Goal: Use online tool/utility: Use online tool/utility

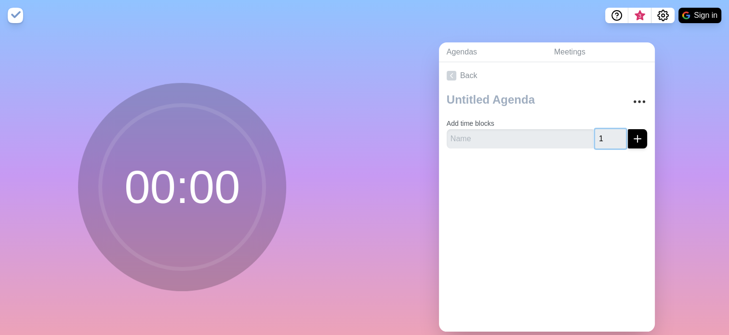
click at [607, 134] on input "1" at bounding box center [610, 138] width 31 height 19
click at [607, 134] on input "2" at bounding box center [610, 138] width 31 height 19
click at [607, 134] on input "3" at bounding box center [610, 138] width 31 height 19
click at [607, 134] on input "4" at bounding box center [610, 138] width 31 height 19
click at [607, 134] on input "5" at bounding box center [610, 138] width 31 height 19
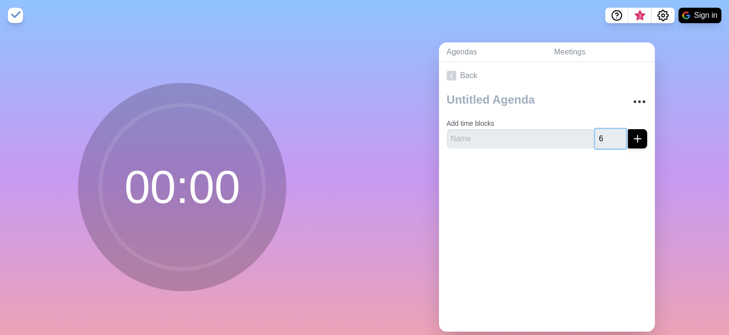
click at [607, 134] on input "6" at bounding box center [610, 138] width 31 height 19
click at [607, 134] on input "7" at bounding box center [610, 138] width 31 height 19
click at [607, 134] on input "8" at bounding box center [610, 138] width 31 height 19
click at [607, 134] on input "9" at bounding box center [610, 138] width 31 height 19
click at [607, 134] on input "10" at bounding box center [610, 138] width 31 height 19
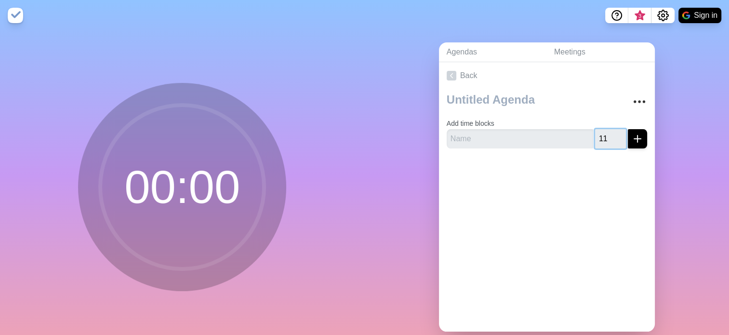
click at [607, 134] on input "11" at bounding box center [610, 138] width 31 height 19
click at [607, 134] on input "12" at bounding box center [610, 138] width 31 height 19
click at [607, 134] on input "13" at bounding box center [610, 138] width 31 height 19
click at [607, 134] on input "14" at bounding box center [610, 138] width 31 height 19
click at [607, 134] on input "15" at bounding box center [610, 138] width 31 height 19
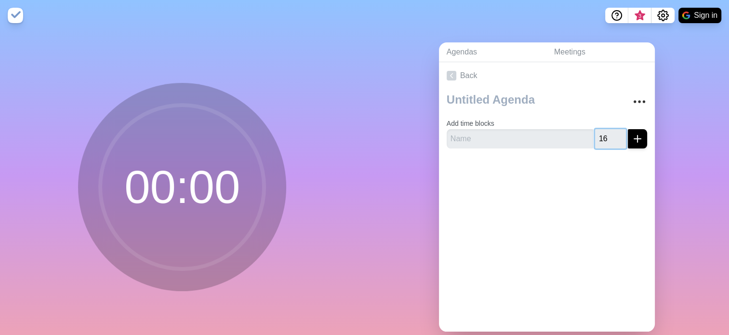
click at [607, 134] on input "16" at bounding box center [610, 138] width 31 height 19
click at [607, 134] on input "17" at bounding box center [610, 138] width 31 height 19
click at [607, 134] on input "18" at bounding box center [610, 138] width 31 height 19
click at [607, 134] on input "19" at bounding box center [610, 138] width 31 height 19
click at [607, 134] on input "20" at bounding box center [610, 138] width 31 height 19
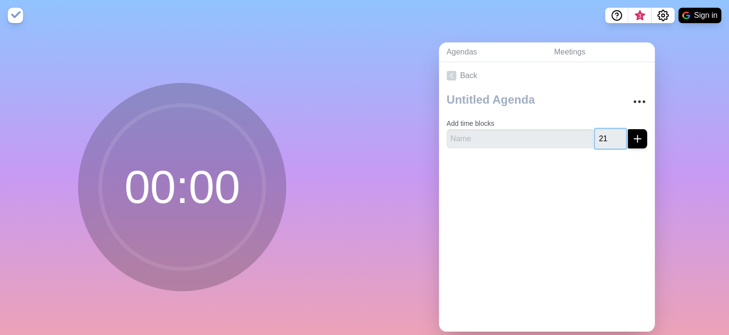
click at [607, 134] on input "21" at bounding box center [610, 138] width 31 height 19
click at [607, 134] on input "22" at bounding box center [610, 138] width 31 height 19
click at [607, 134] on input "24" at bounding box center [610, 138] width 31 height 19
click at [607, 134] on input "25" at bounding box center [610, 138] width 31 height 19
click at [607, 134] on input "26" at bounding box center [610, 138] width 31 height 19
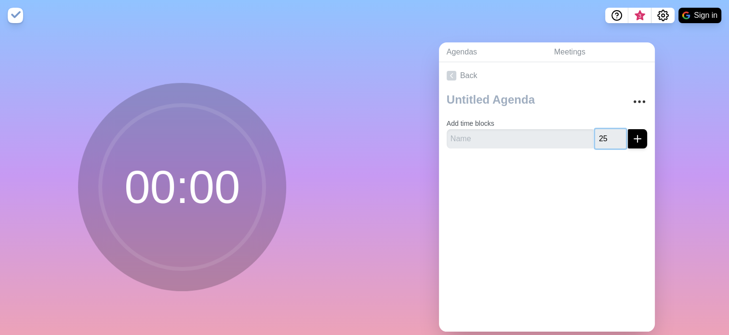
type input "25"
click at [607, 141] on input "25" at bounding box center [610, 138] width 31 height 19
click at [628, 144] on button "submit" at bounding box center [637, 138] width 19 height 19
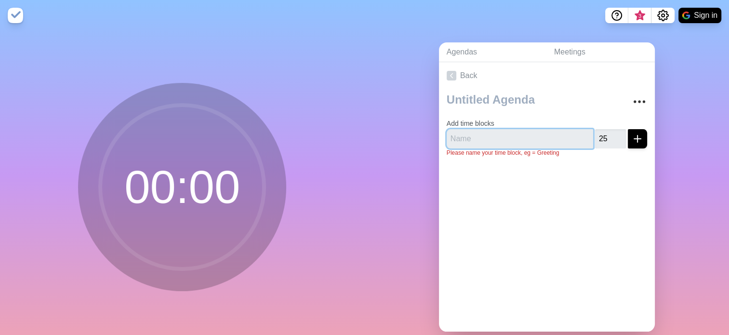
click at [480, 139] on input "text" at bounding box center [520, 138] width 146 height 19
type input "bilateral meeting"
click at [580, 192] on div at bounding box center [547, 184] width 216 height 39
